Goal: Find specific page/section

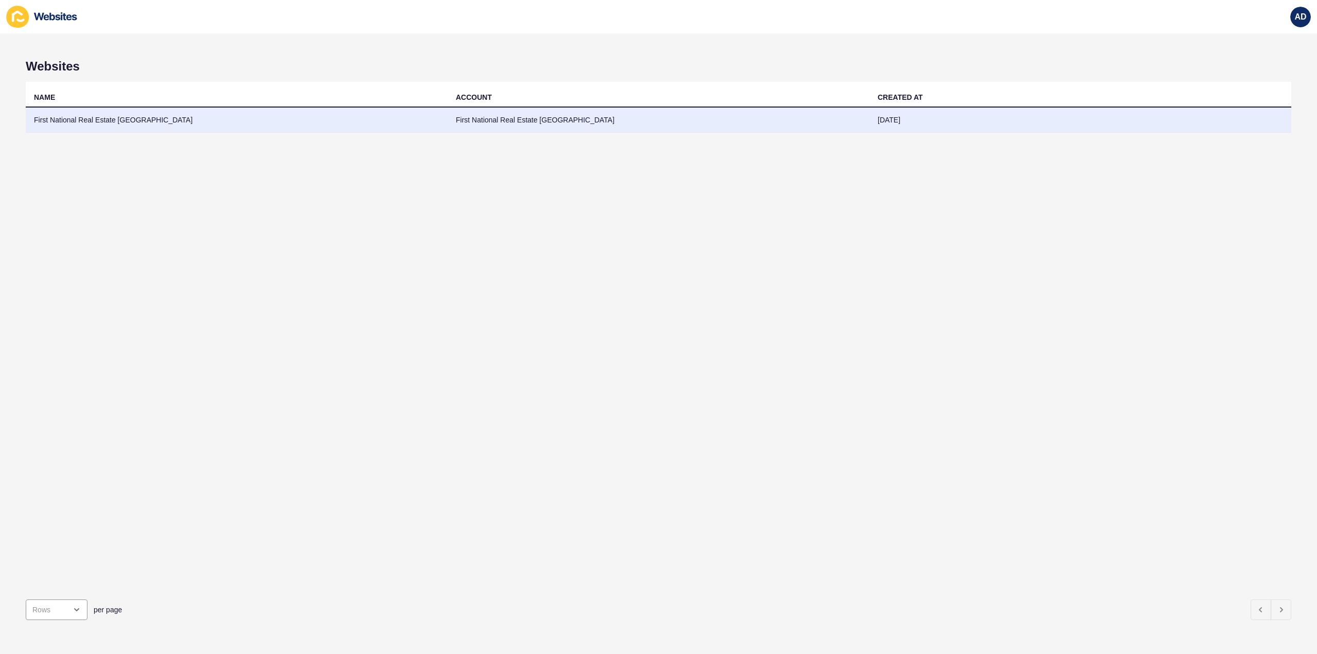
click at [112, 122] on td "First National Real Estate [GEOGRAPHIC_DATA]" at bounding box center [237, 120] width 422 height 25
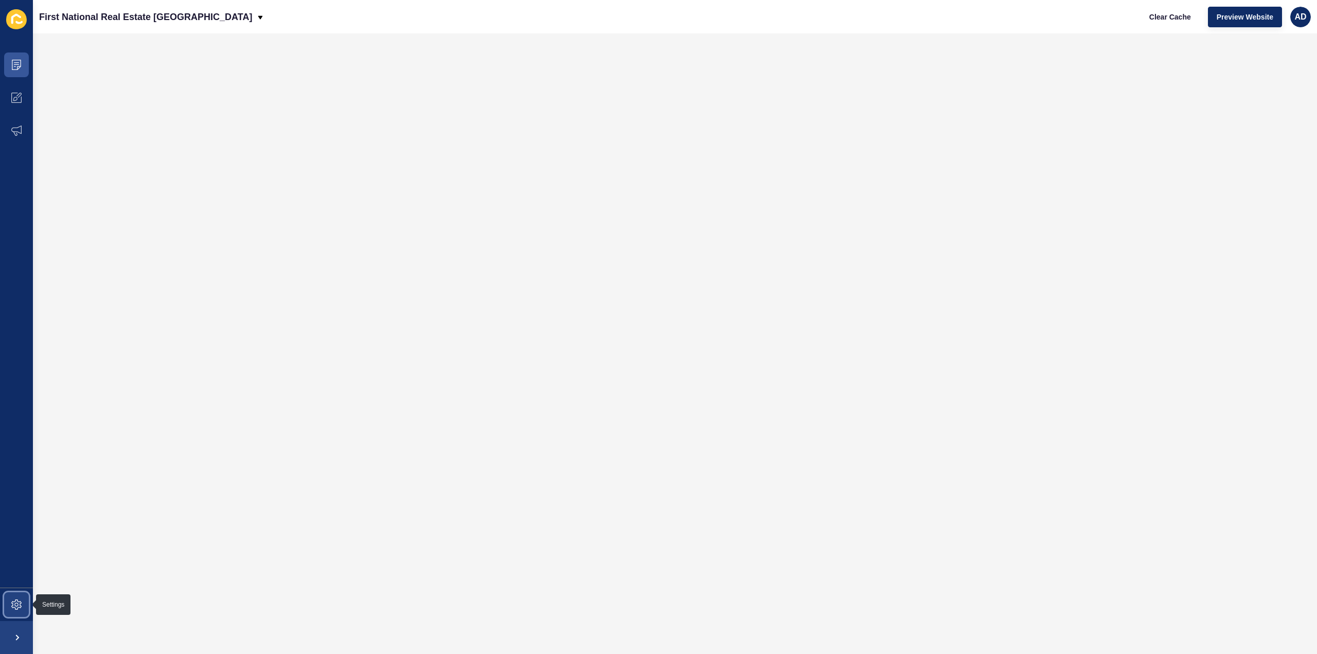
click at [20, 611] on span at bounding box center [16, 604] width 33 height 33
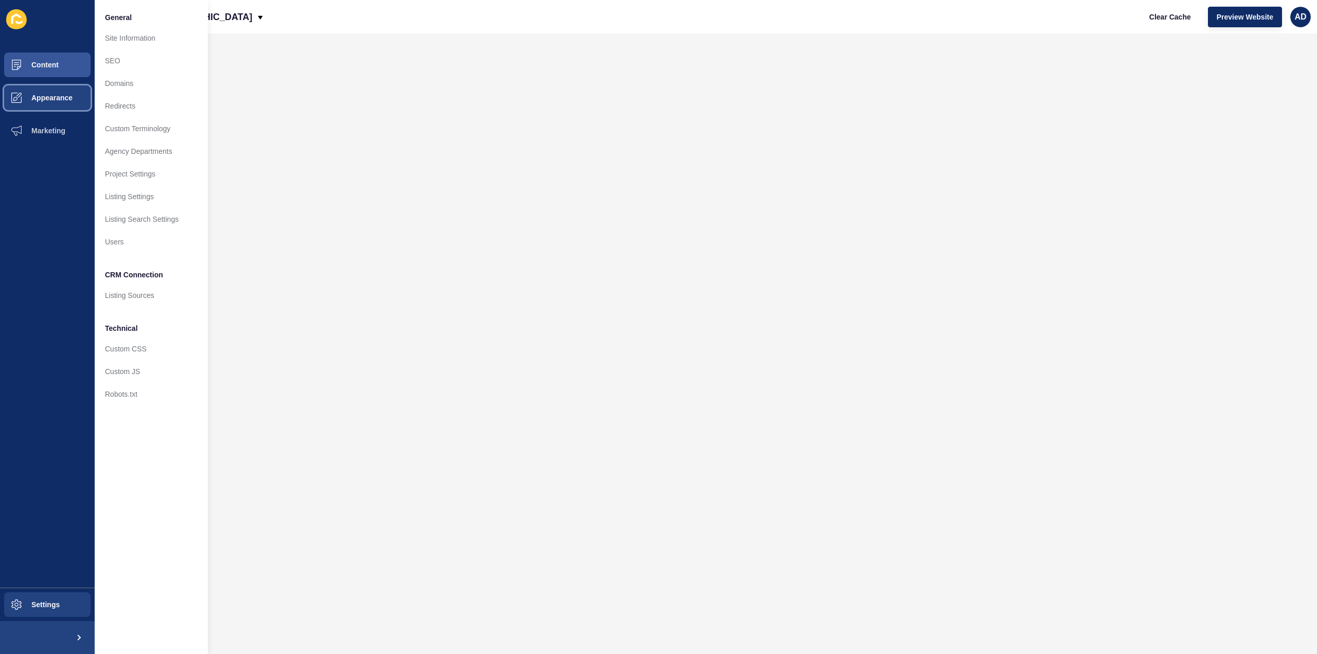
click at [50, 93] on button "Appearance" at bounding box center [47, 97] width 95 height 33
click at [47, 70] on button "Content" at bounding box center [47, 64] width 95 height 33
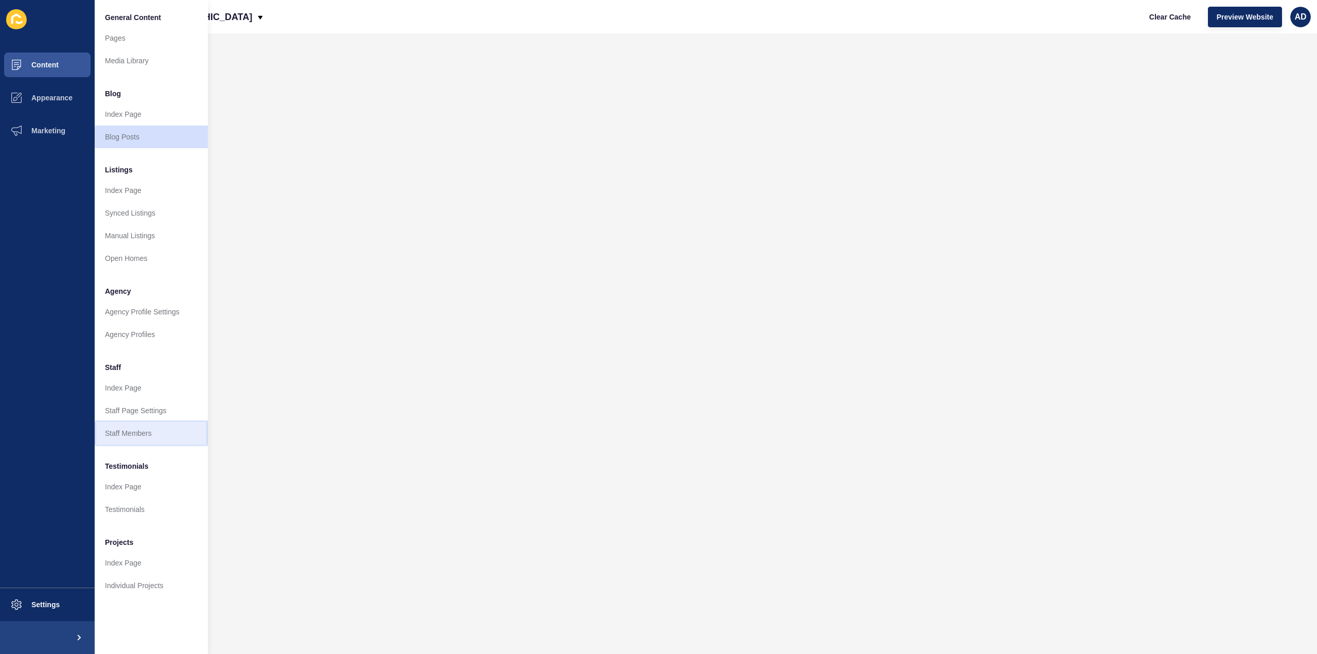
click at [130, 440] on link "Staff Members" at bounding box center [151, 433] width 113 height 23
